Goal: Information Seeking & Learning: Find specific page/section

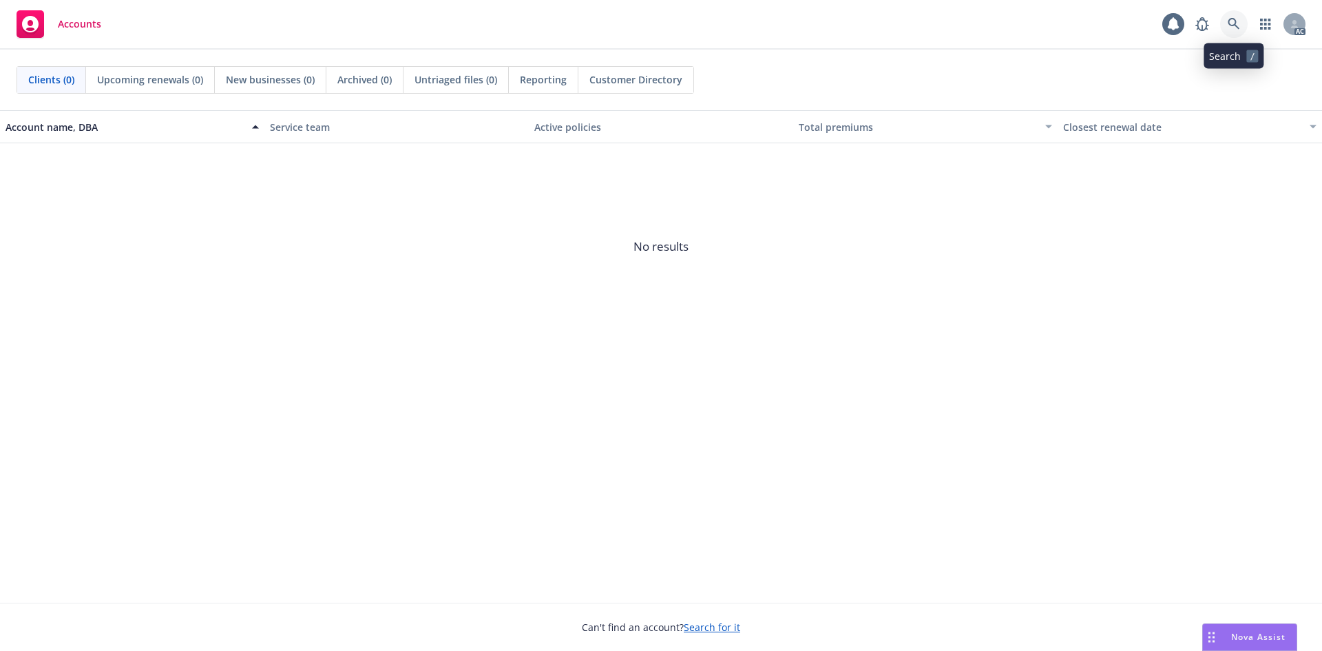
click at [1231, 21] on icon at bounding box center [1234, 24] width 12 height 12
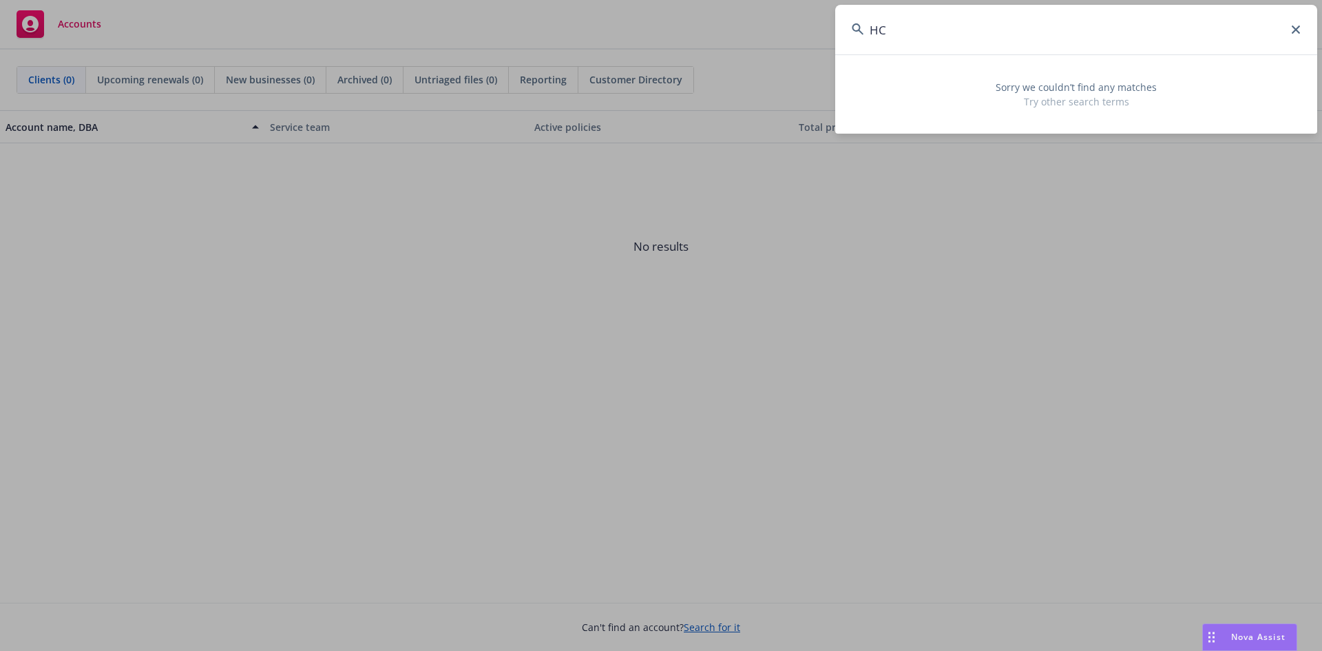
type input "H"
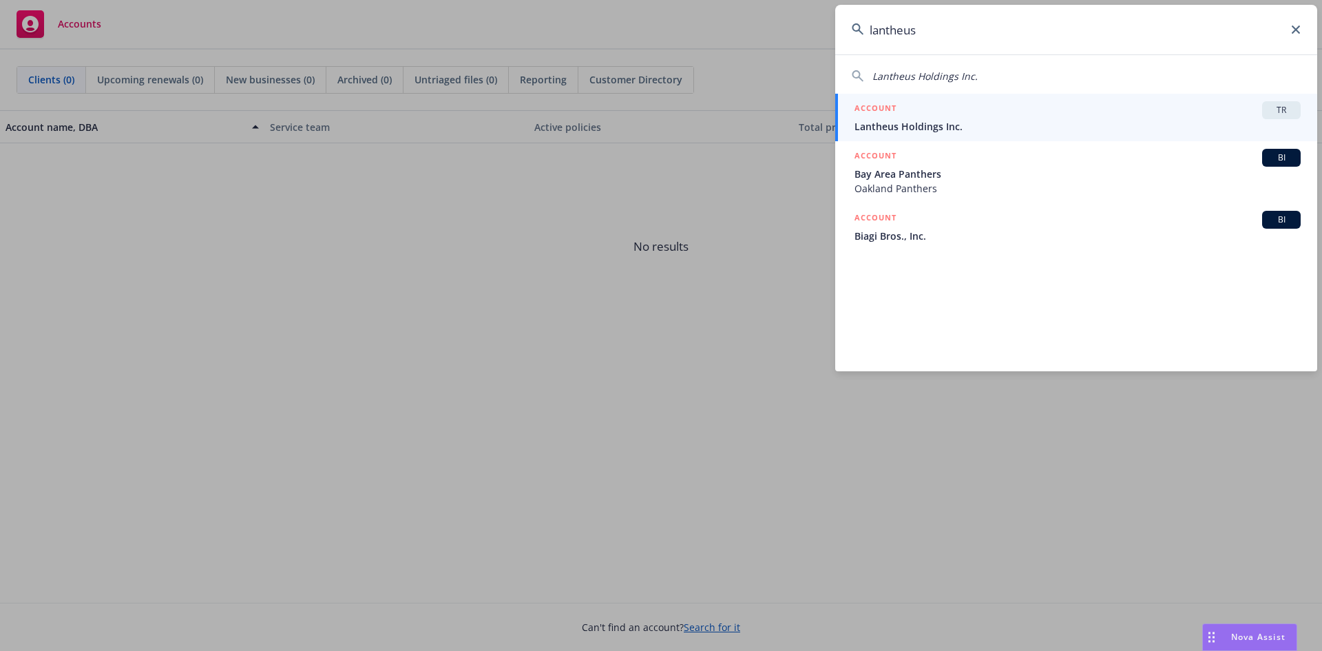
type input "lantheus"
